Goal: Book appointment/travel/reservation

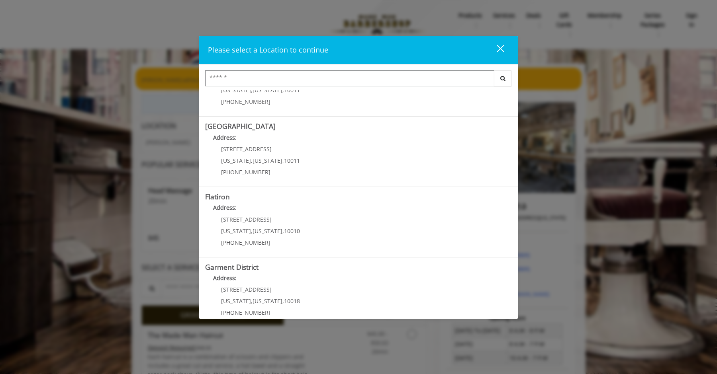
scroll to position [127, 0]
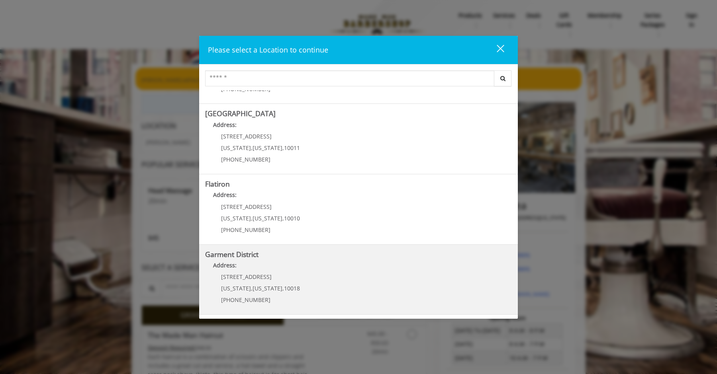
click at [246, 273] on District "Address:" at bounding box center [358, 267] width 307 height 13
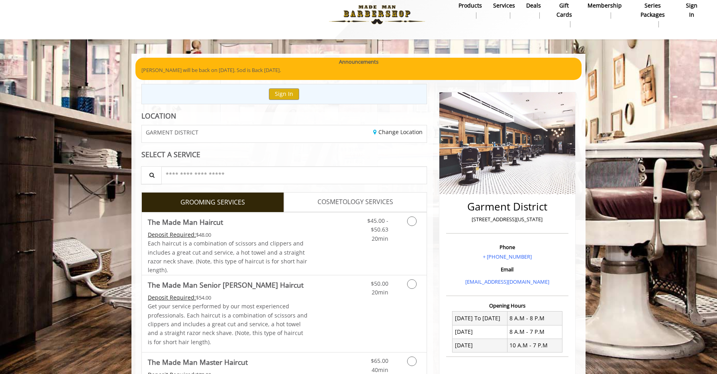
scroll to position [11, 0]
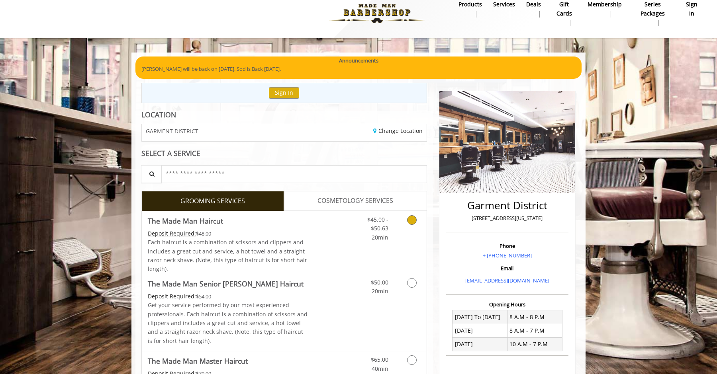
click at [408, 223] on icon "Grooming services" at bounding box center [412, 220] width 10 height 10
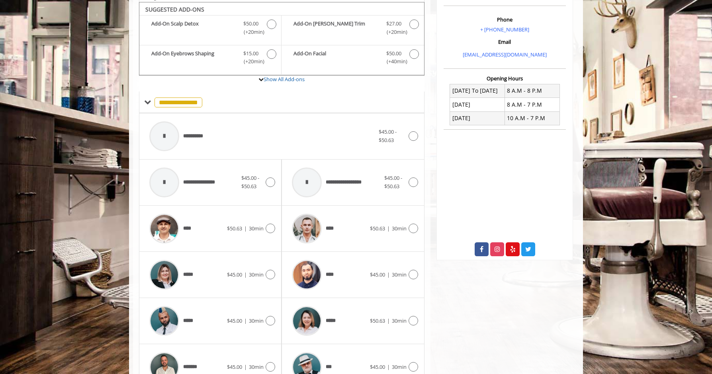
scroll to position [237, 0]
click at [406, 137] on div at bounding box center [412, 137] width 12 height 10
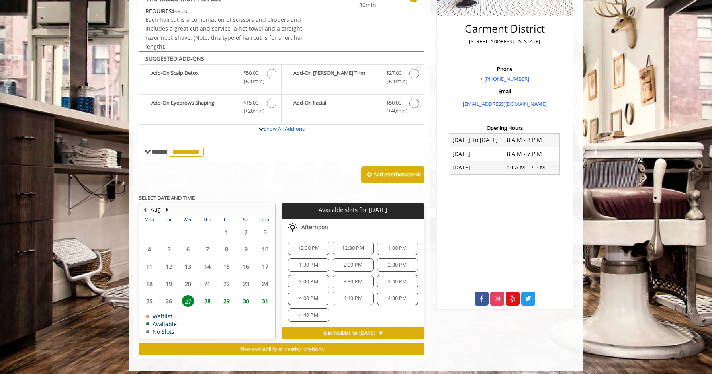
scroll to position [192, 0]
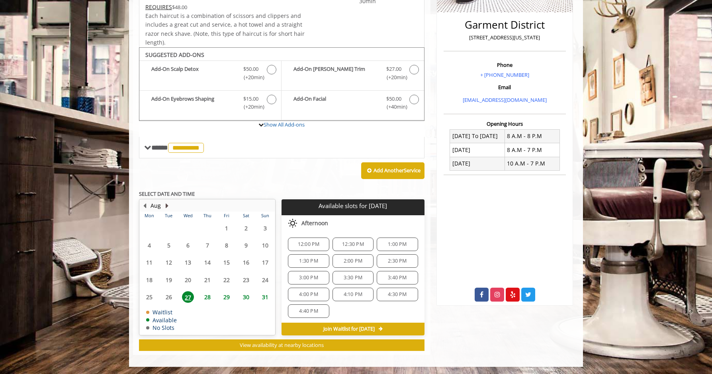
click at [168, 206] on button "Next Month" at bounding box center [167, 205] width 6 height 9
click at [168, 229] on span "2" at bounding box center [169, 229] width 12 height 12
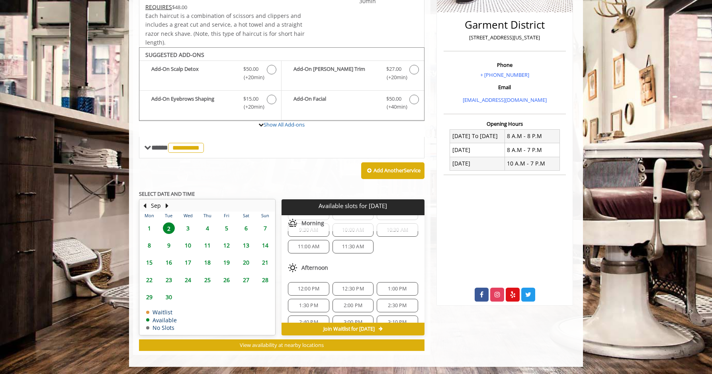
scroll to position [35, 0]
click at [313, 284] on span "12:00 PM" at bounding box center [309, 285] width 22 height 6
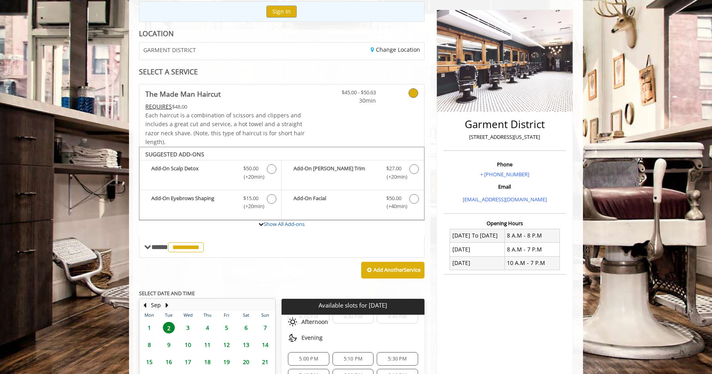
scroll to position [0, 0]
